Goal: Task Accomplishment & Management: Manage account settings

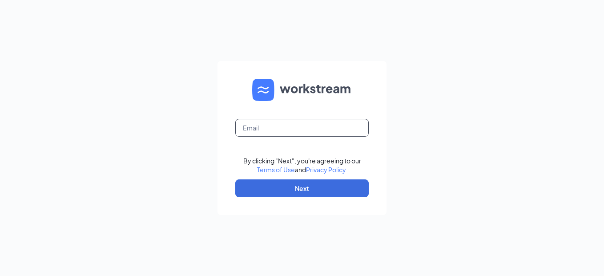
click at [277, 128] on input "text" at bounding box center [302, 128] width 134 height 18
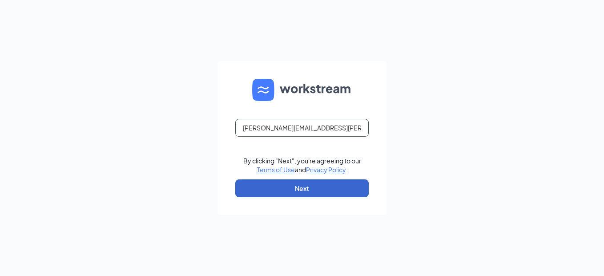
type input "jessica.tietjens@pjunited.com"
click at [320, 190] on button "Next" at bounding box center [302, 188] width 134 height 18
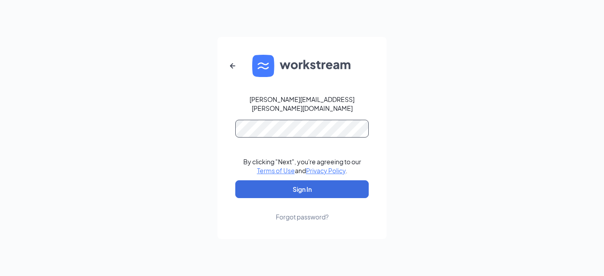
click at [235, 180] on button "Sign In" at bounding box center [302, 189] width 134 height 18
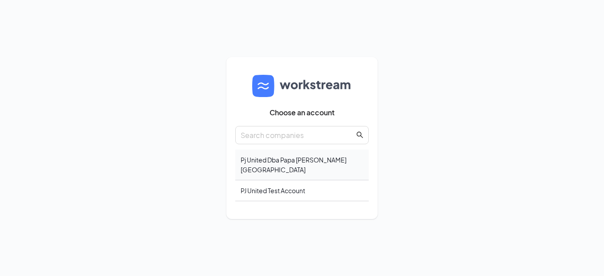
click at [271, 164] on div "Pj United Dba Papa Johns Hampton Roads" at bounding box center [302, 165] width 134 height 31
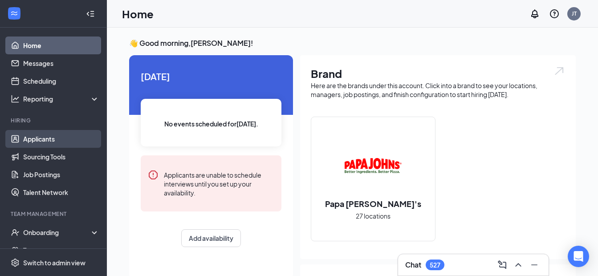
click at [54, 137] on link "Applicants" at bounding box center [61, 139] width 76 height 18
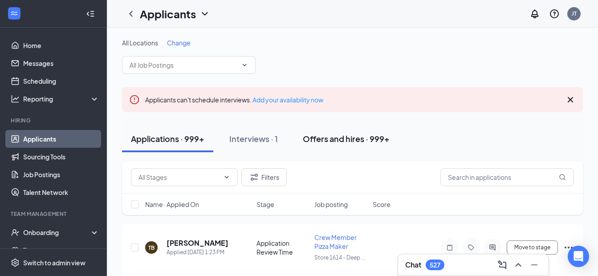
drag, startPoint x: 349, startPoint y: 138, endPoint x: 365, endPoint y: 149, distance: 19.5
click at [349, 138] on div "Offers and hires · 999+" at bounding box center [346, 138] width 87 height 11
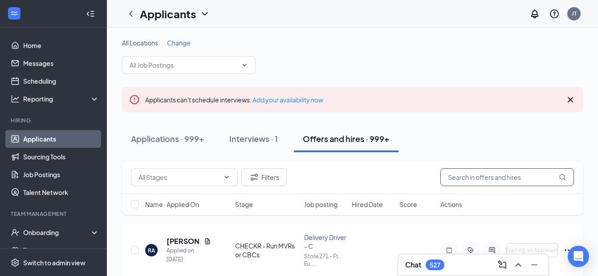
click at [478, 177] on input "text" at bounding box center [507, 177] width 134 height 18
click at [472, 177] on input "text" at bounding box center [507, 177] width 134 height 18
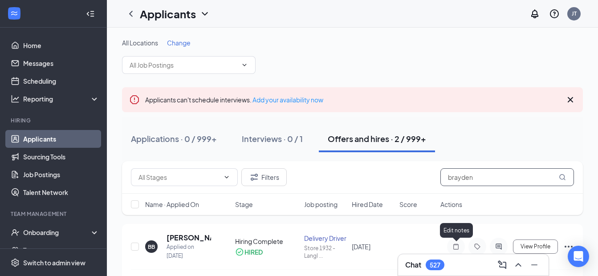
type input "brayden"
click at [417, 271] on div "Chat 527" at bounding box center [473, 265] width 136 height 14
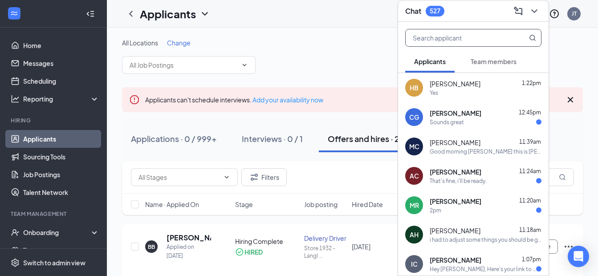
click at [464, 37] on input "text" at bounding box center [457, 37] width 105 height 17
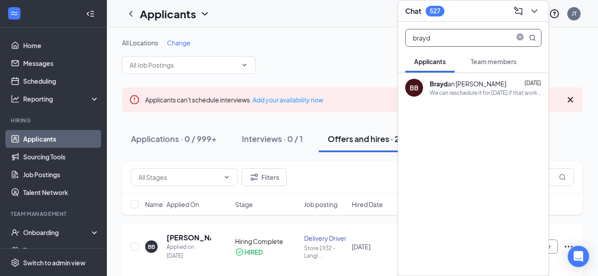
type input "brayd"
click at [483, 94] on div "We can reschedule it for [DATE] if that works for you" at bounding box center [485, 93] width 112 height 8
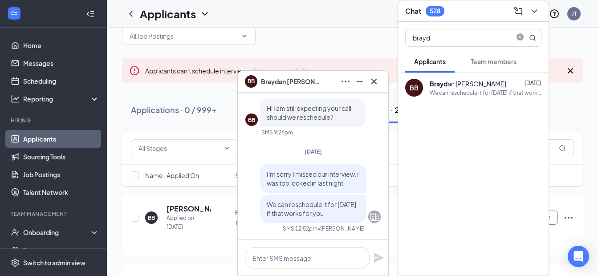
scroll to position [45, 0]
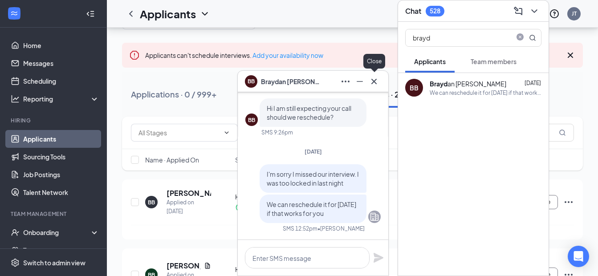
drag, startPoint x: 374, startPoint y: 84, endPoint x: 380, endPoint y: 103, distance: 19.7
click at [376, 85] on icon "Cross" at bounding box center [373, 81] width 11 height 11
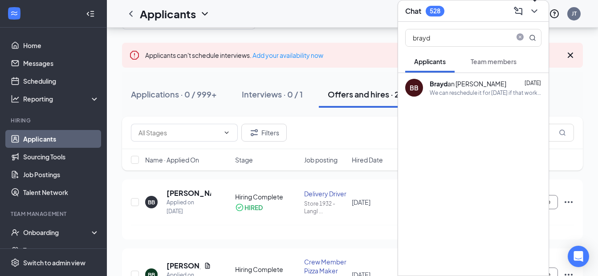
click at [534, 9] on icon "ChevronDown" at bounding box center [534, 11] width 11 height 11
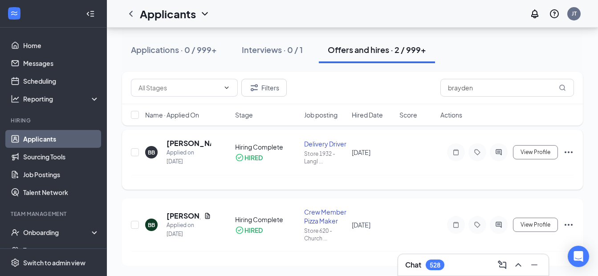
scroll to position [95, 0]
click at [463, 275] on div "Chat 528" at bounding box center [473, 264] width 150 height 21
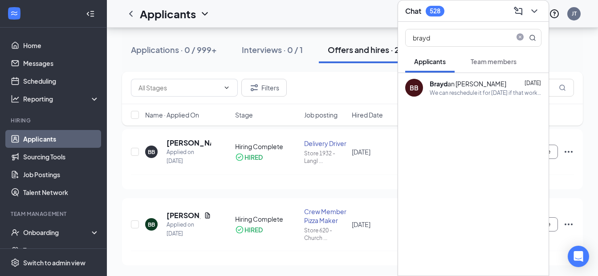
click at [469, 85] on div "Brayd an [PERSON_NAME]" at bounding box center [467, 83] width 77 height 9
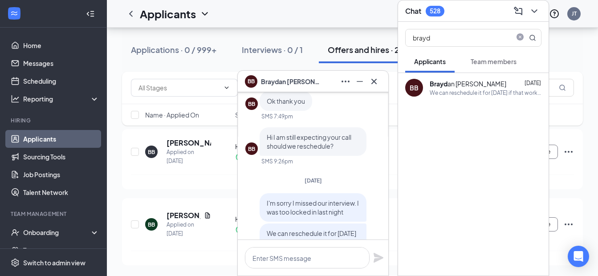
scroll to position [-45, 0]
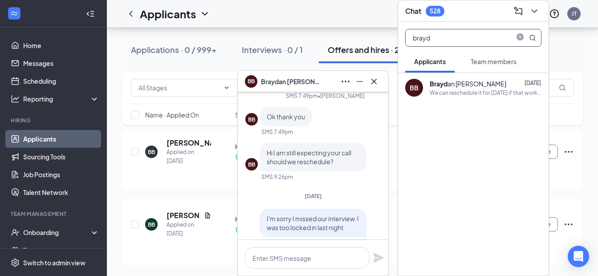
drag, startPoint x: 439, startPoint y: 35, endPoint x: 387, endPoint y: 24, distance: 53.2
click at [387, 24] on div "Applicants JT BB [PERSON_NAME] BB [PERSON_NAME] Applicant Delivery Driver • Sto…" at bounding box center [352, 90] width 491 height 371
type input "simps"
click at [480, 87] on b "Simps" at bounding box center [489, 84] width 19 height 8
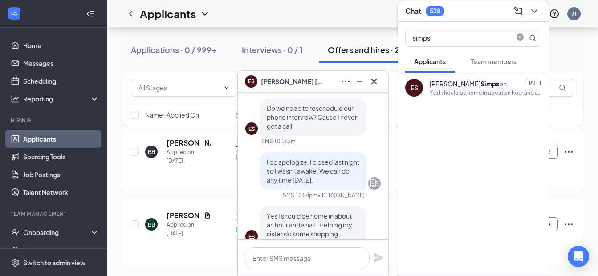
scroll to position [0, 0]
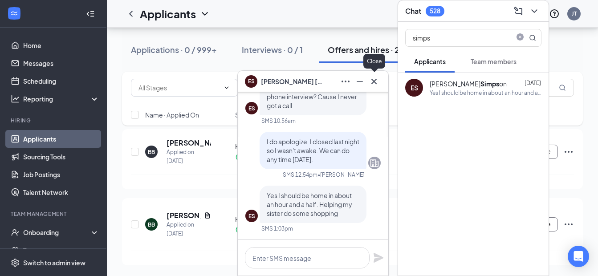
click at [374, 84] on icon "Cross" at bounding box center [373, 81] width 11 height 11
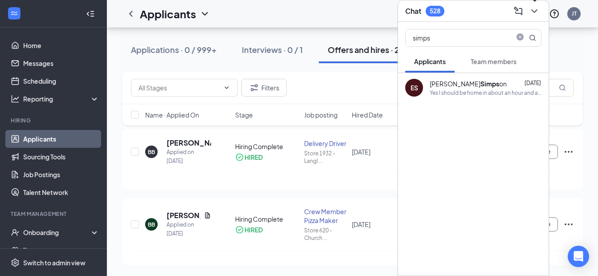
click at [533, 7] on icon "ChevronDown" at bounding box center [534, 11] width 11 height 11
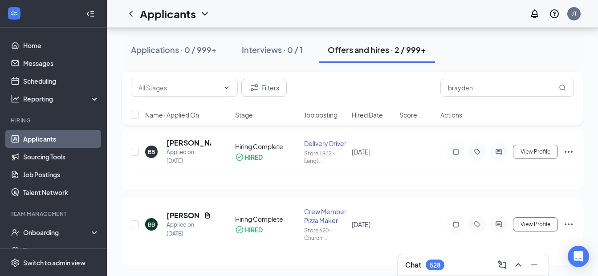
click at [436, 263] on div "528" at bounding box center [434, 265] width 11 height 8
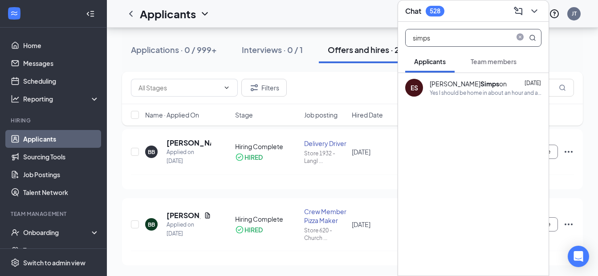
click at [450, 36] on input "simps" at bounding box center [457, 37] width 105 height 17
click at [453, 79] on div "[PERSON_NAME] on" at bounding box center [467, 83] width 77 height 9
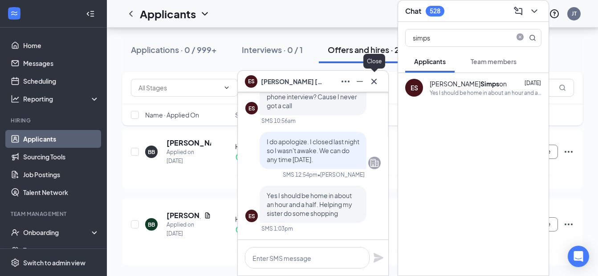
drag, startPoint x: 375, startPoint y: 85, endPoint x: 392, endPoint y: 80, distance: 17.6
click at [375, 85] on icon "Cross" at bounding box center [373, 81] width 11 height 11
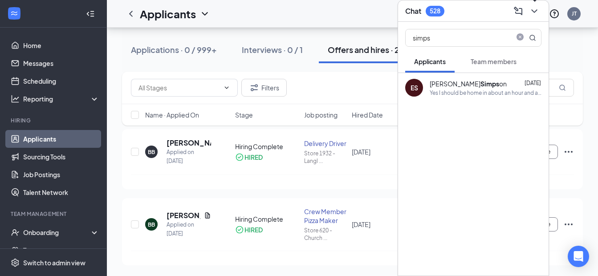
click at [532, 9] on icon "ChevronDown" at bounding box center [534, 11] width 11 height 11
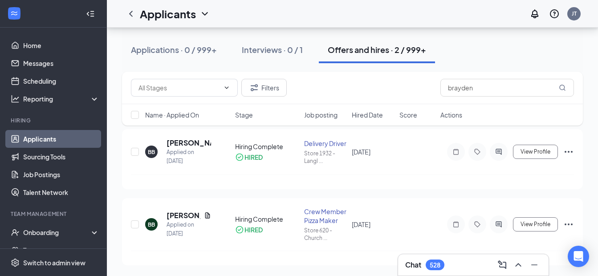
click at [40, 140] on link "Applicants" at bounding box center [61, 139] width 76 height 18
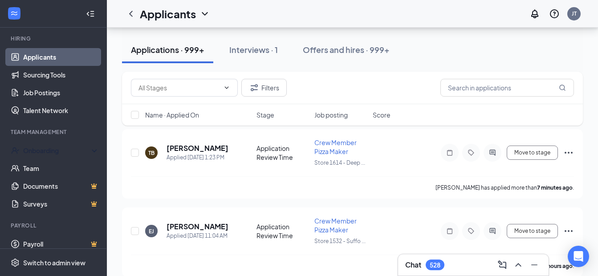
scroll to position [89, 0]
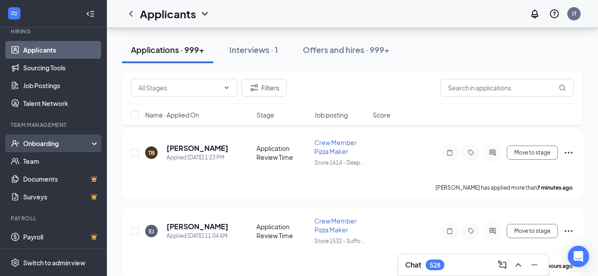
click at [51, 143] on div "Onboarding" at bounding box center [57, 143] width 69 height 9
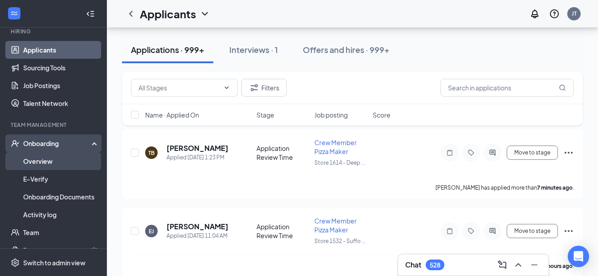
click at [44, 165] on link "Overview" at bounding box center [61, 161] width 76 height 18
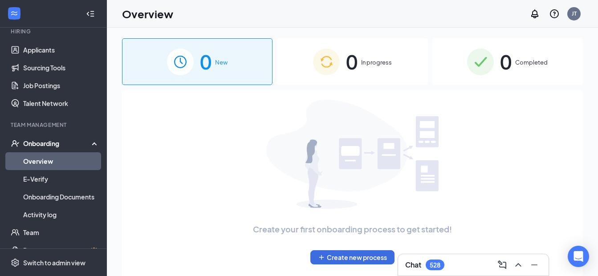
click at [375, 51] on div "0 In progress" at bounding box center [352, 61] width 150 height 47
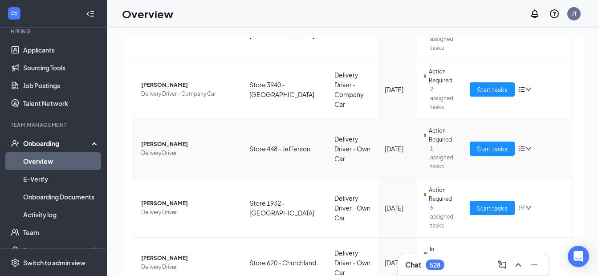
scroll to position [269, 0]
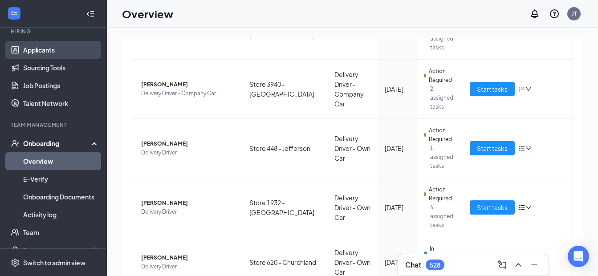
click at [43, 51] on link "Applicants" at bounding box center [61, 50] width 76 height 18
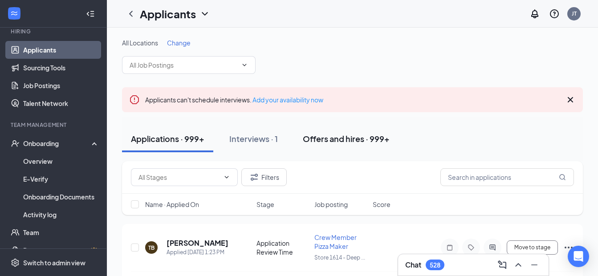
click at [324, 136] on div "Offers and hires · 999+" at bounding box center [346, 138] width 87 height 11
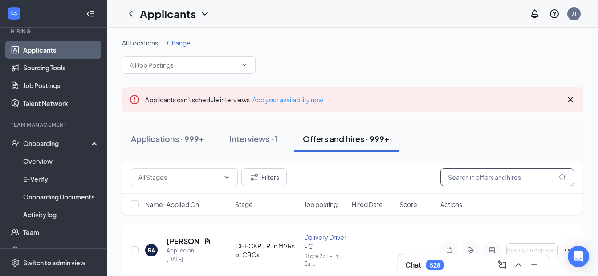
click at [461, 178] on input "text" at bounding box center [507, 177] width 134 height 18
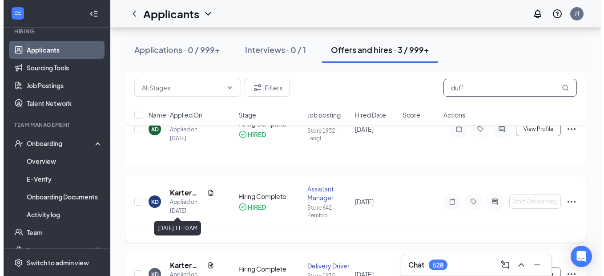
scroll to position [89, 0]
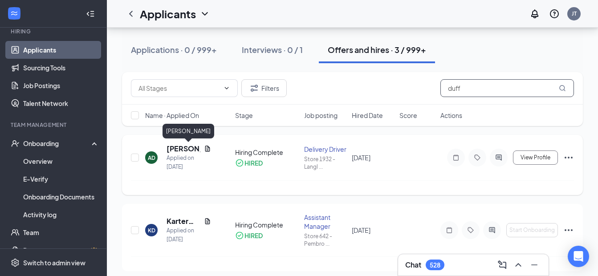
type input "duff"
click at [188, 150] on h5 "[PERSON_NAME]" at bounding box center [183, 149] width 34 height 10
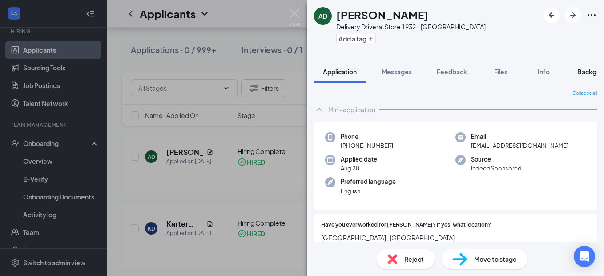
click at [588, 73] on span "Background" at bounding box center [596, 72] width 36 height 8
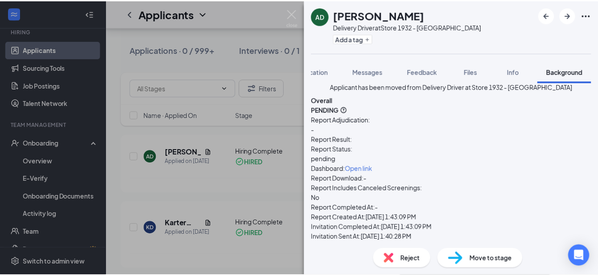
scroll to position [46, 0]
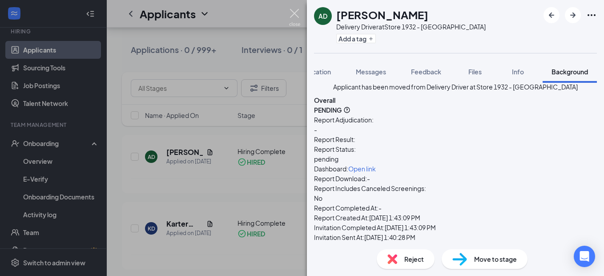
click at [295, 12] on img at bounding box center [294, 17] width 11 height 17
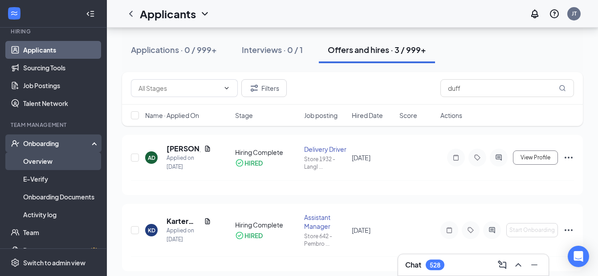
click at [40, 157] on link "Overview" at bounding box center [61, 161] width 76 height 18
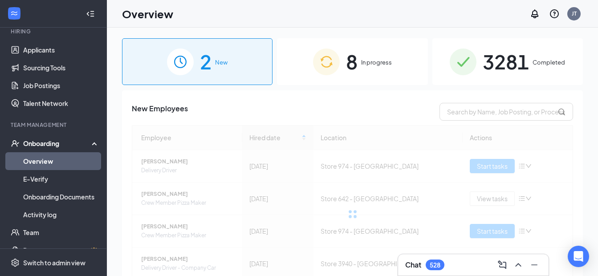
click at [355, 65] on div "8 In progress" at bounding box center [352, 61] width 150 height 47
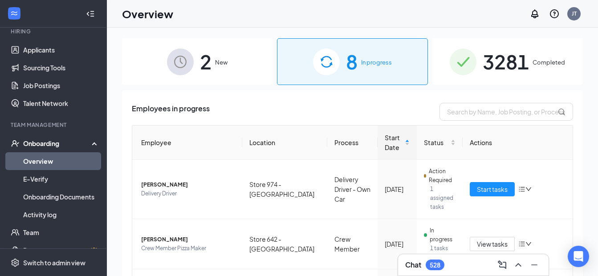
click at [507, 64] on span "3281" at bounding box center [505, 61] width 46 height 31
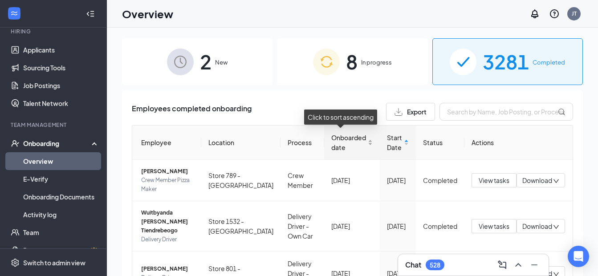
click at [342, 134] on span "Onboarded date" at bounding box center [348, 143] width 35 height 20
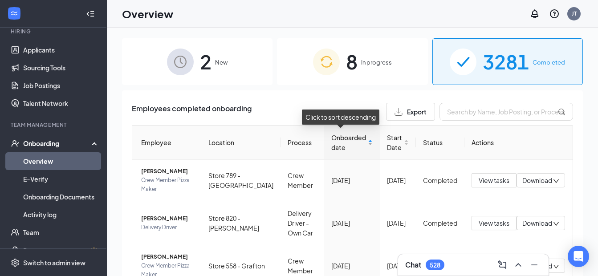
click at [344, 136] on span "Onboarded date" at bounding box center [348, 143] width 35 height 20
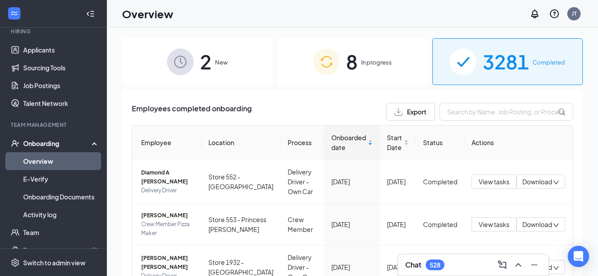
click at [361, 60] on span "In progress" at bounding box center [376, 62] width 31 height 9
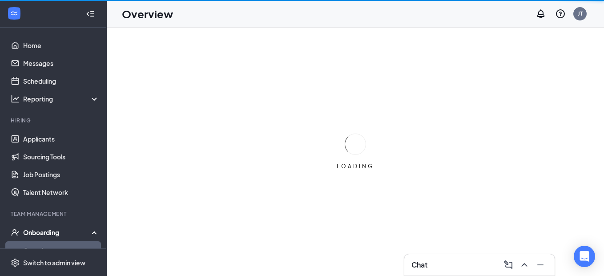
click at [432, 265] on div "Chat" at bounding box center [480, 265] width 136 height 14
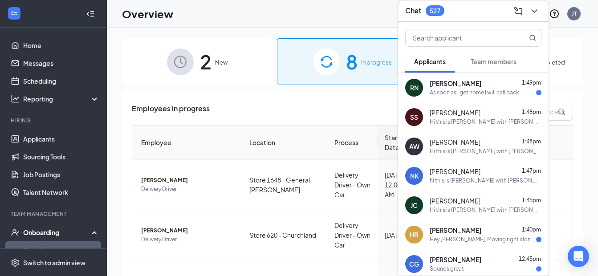
click at [485, 90] on div "As soon as I get home I will call back" at bounding box center [473, 93] width 89 height 8
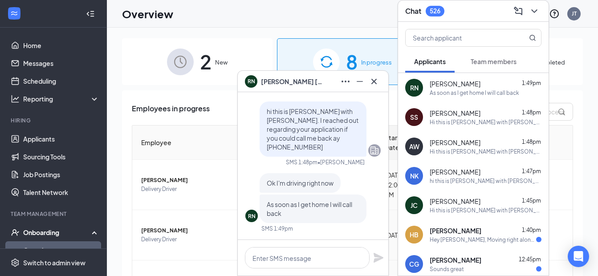
click at [475, 113] on span "Solomon Stoddard" at bounding box center [454, 113] width 51 height 9
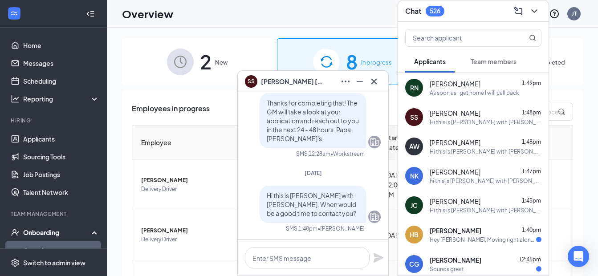
click at [483, 138] on div "Austin White 1:48pm" at bounding box center [485, 142] width 112 height 9
click at [464, 180] on div "hi this is Danielle with Papa Johns. I reached out regarding your application i…" at bounding box center [485, 181] width 112 height 8
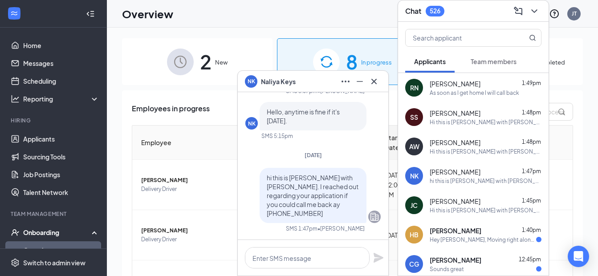
click at [450, 214] on div "Hi this is Danielle with Papa Johns. When would be a good time to contact you?" at bounding box center [485, 210] width 112 height 8
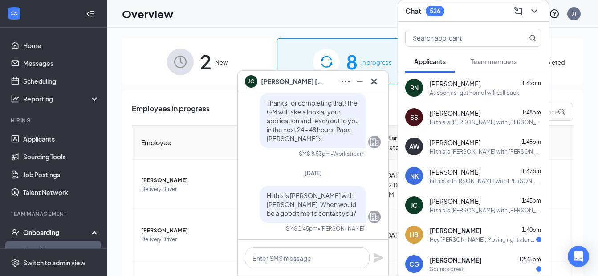
click at [450, 236] on div "Hey Helena, Moving right along! One final question before we run your backgroun…" at bounding box center [482, 240] width 106 height 8
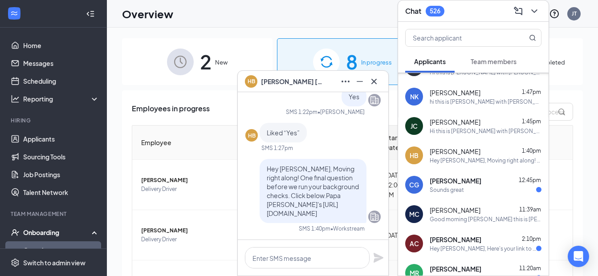
scroll to position [89, 0]
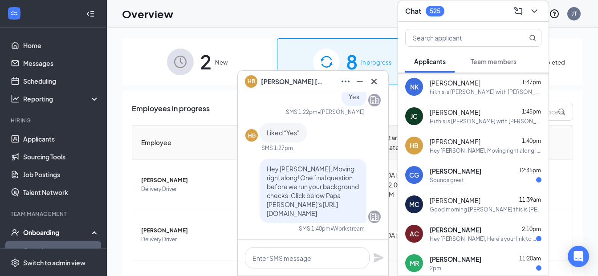
click at [438, 169] on span "[PERSON_NAME]" at bounding box center [455, 170] width 52 height 9
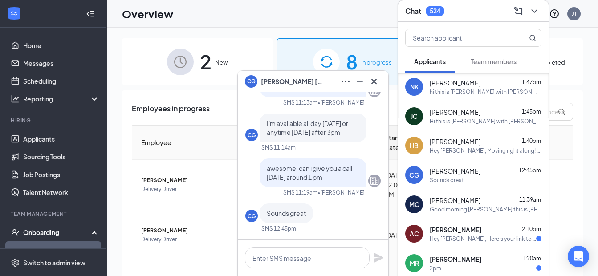
click at [457, 231] on span "[PERSON_NAME]" at bounding box center [455, 229] width 52 height 9
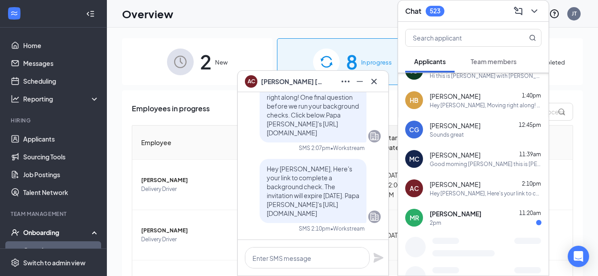
scroll to position [136, 0]
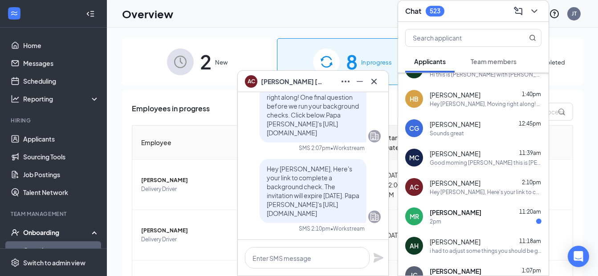
click at [457, 220] on div "2pm" at bounding box center [485, 222] width 112 height 8
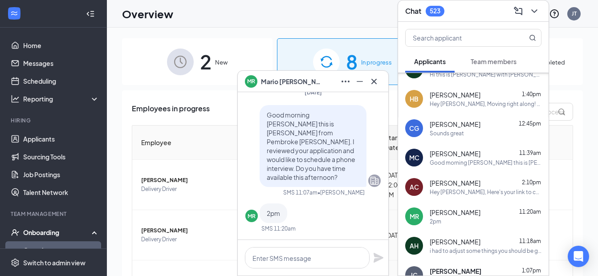
click at [482, 57] on div "Team members" at bounding box center [493, 61] width 46 height 9
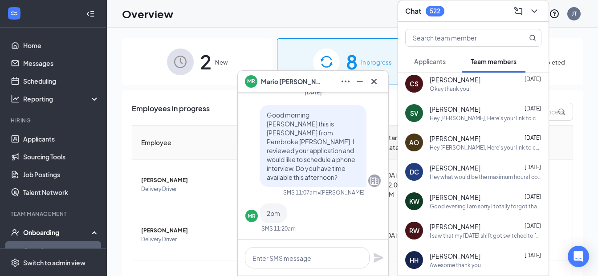
scroll to position [0, 0]
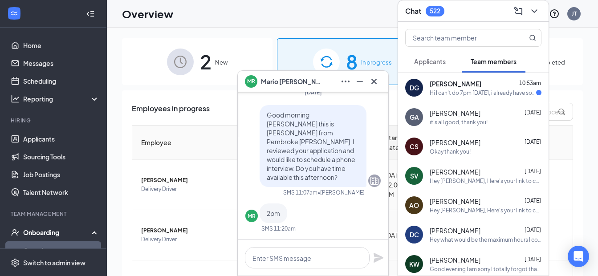
click at [478, 91] on div "Hi I can't do 7pm today, i already have something preplanned" at bounding box center [482, 93] width 106 height 8
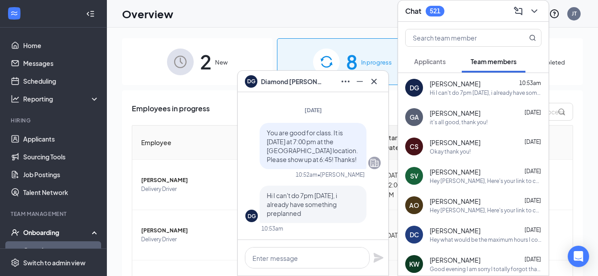
click at [471, 177] on div "Hey Siaani, Here's your link to complete a background check. The invitation wil…" at bounding box center [485, 181] width 112 height 8
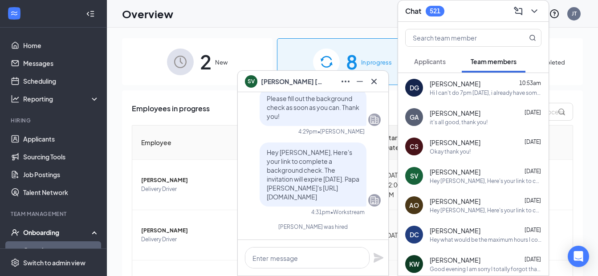
click at [449, 92] on div "Hi I can't do 7pm today, i already have something preplanned" at bounding box center [485, 93] width 112 height 8
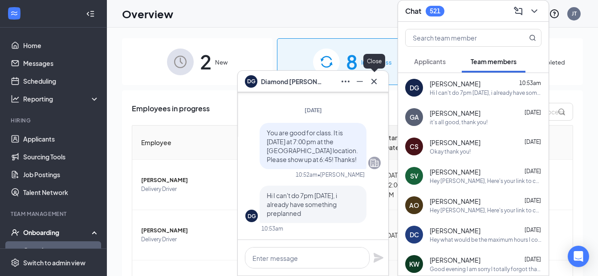
click at [379, 85] on icon "Cross" at bounding box center [373, 81] width 11 height 11
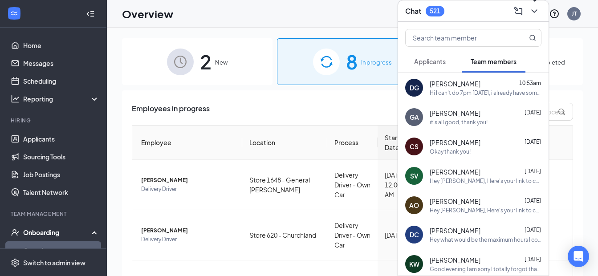
click at [532, 10] on icon "ChevronDown" at bounding box center [534, 11] width 6 height 4
